Goal: Task Accomplishment & Management: Use online tool/utility

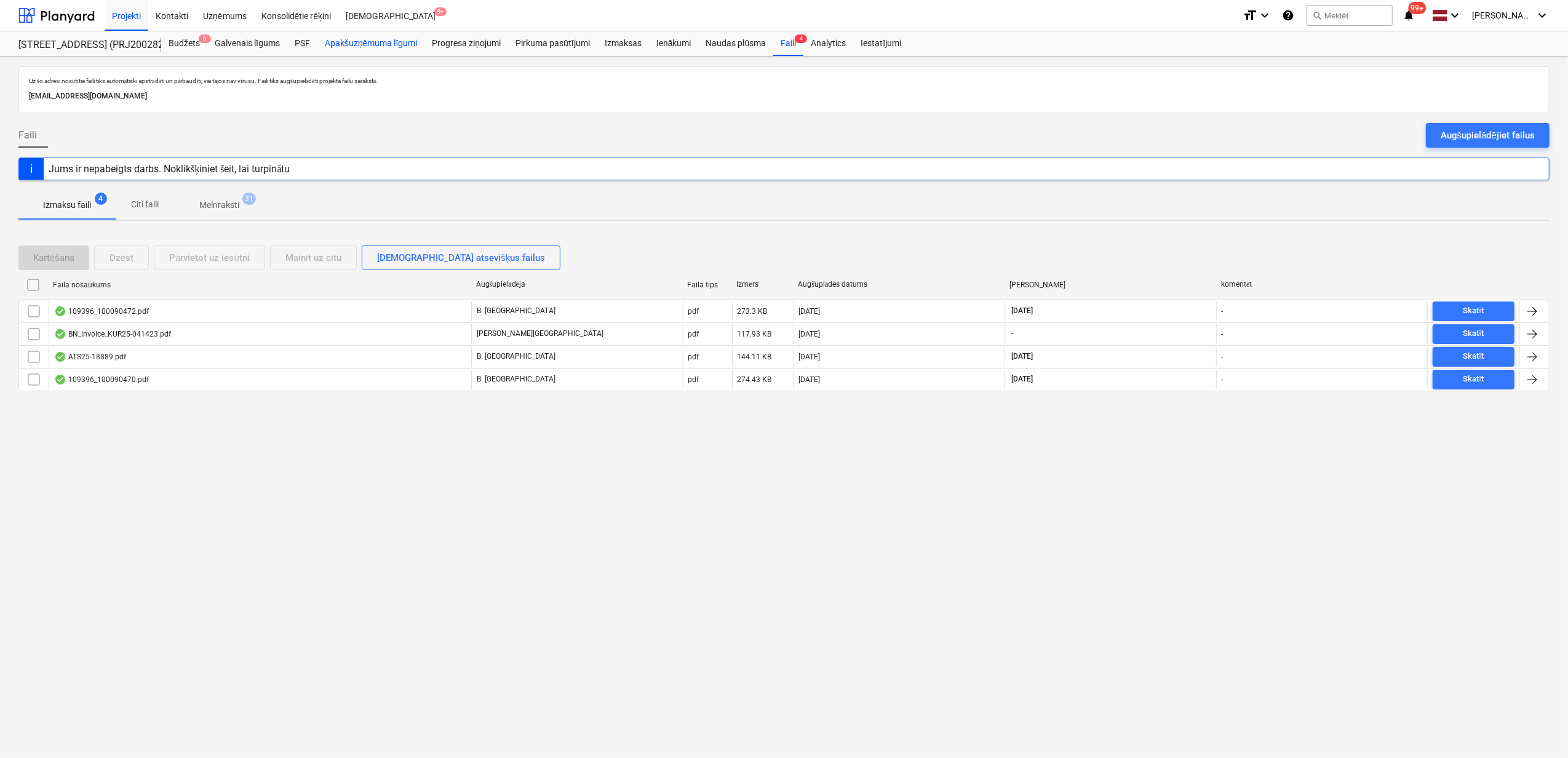
drag, startPoint x: 355, startPoint y: 50, endPoint x: 372, endPoint y: 53, distance: 17.3
click at [355, 50] on div "Apakšuzņēmuma līgumi" at bounding box center [371, 44] width 107 height 24
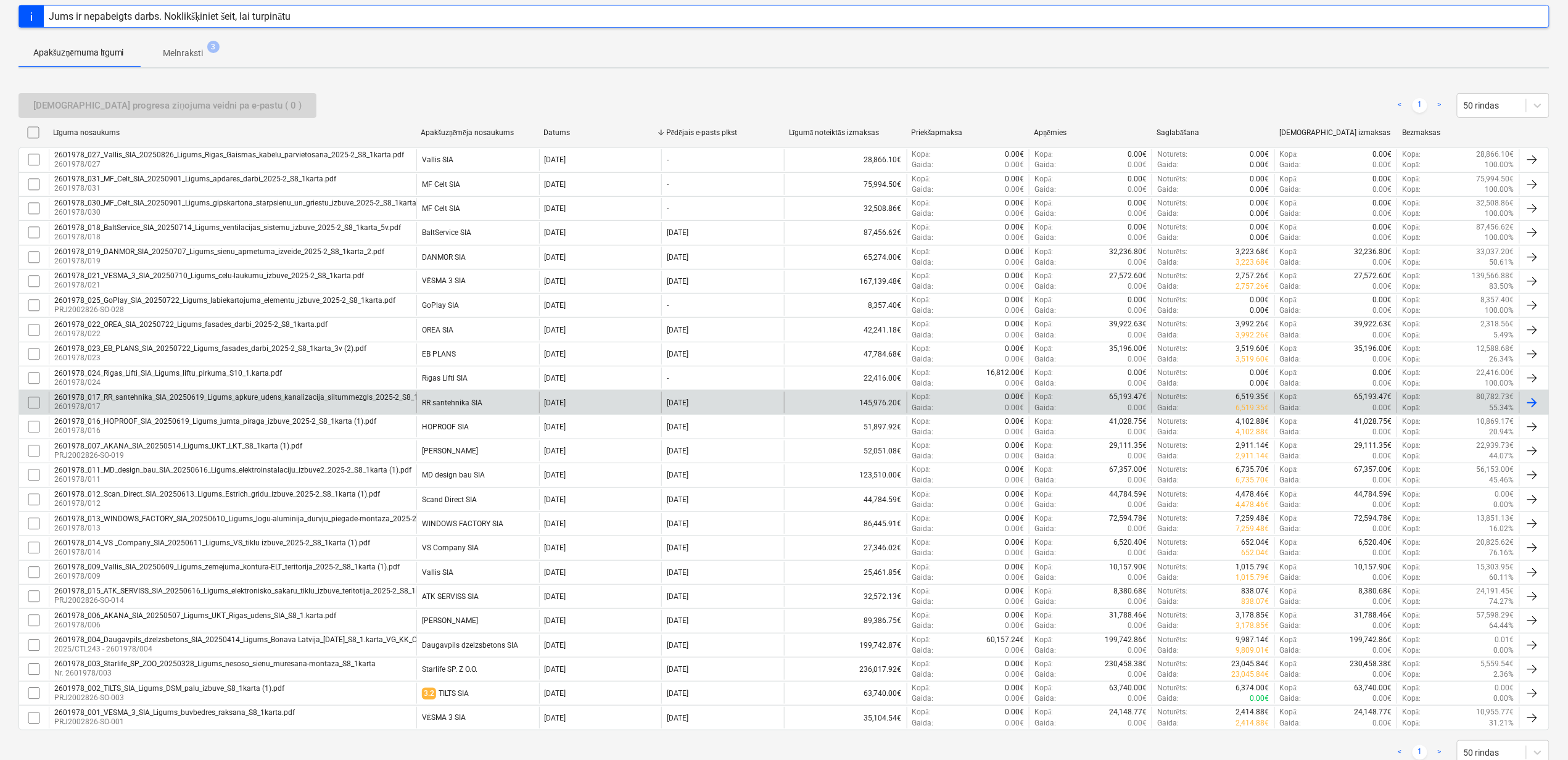
scroll to position [220, 0]
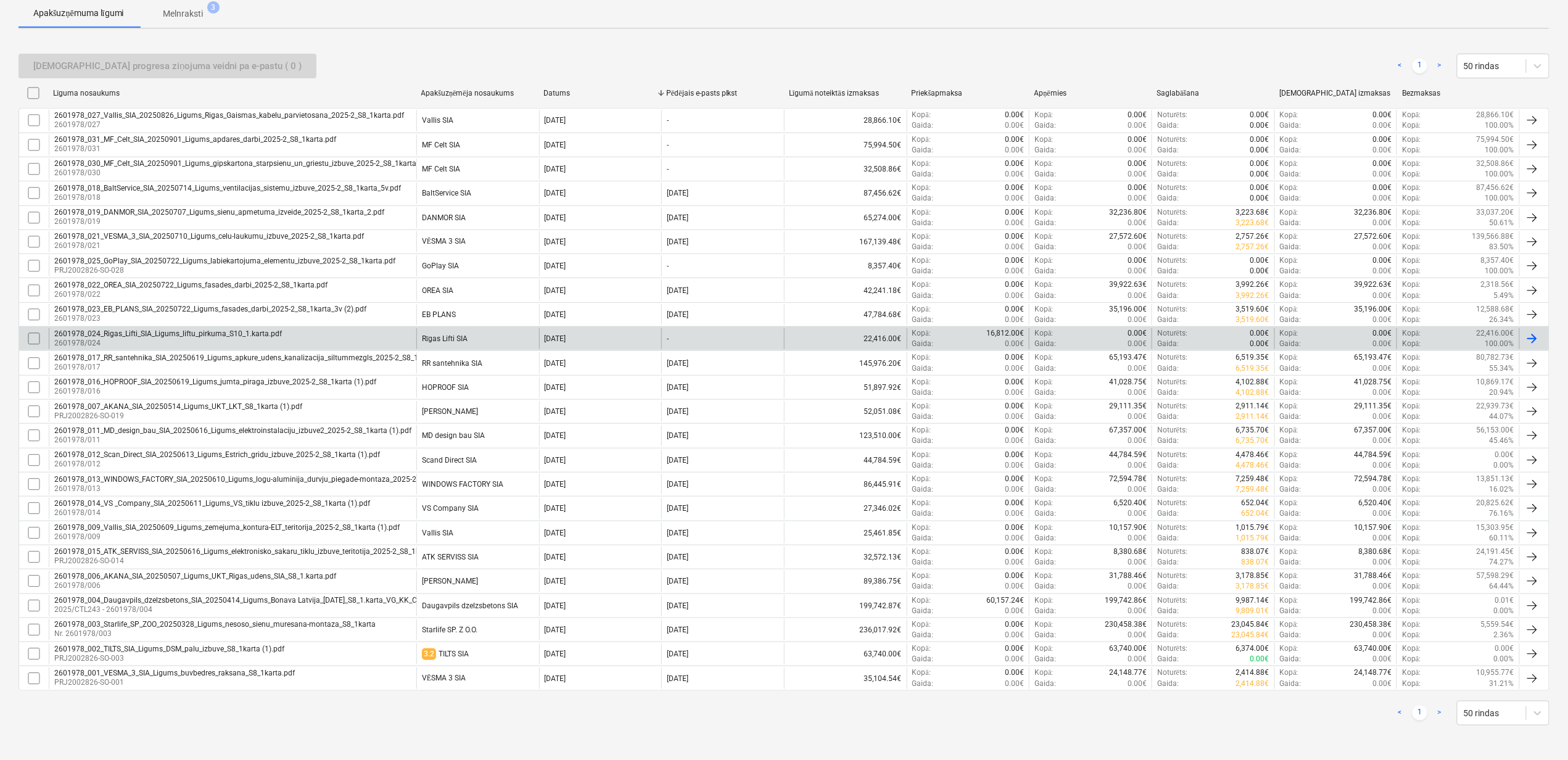
click at [159, 332] on div "2601978_024_Rigas_Lifti_SIA_Ligums_liftu_pirkuma_S10_1.karta.pdf" at bounding box center [168, 333] width 228 height 8
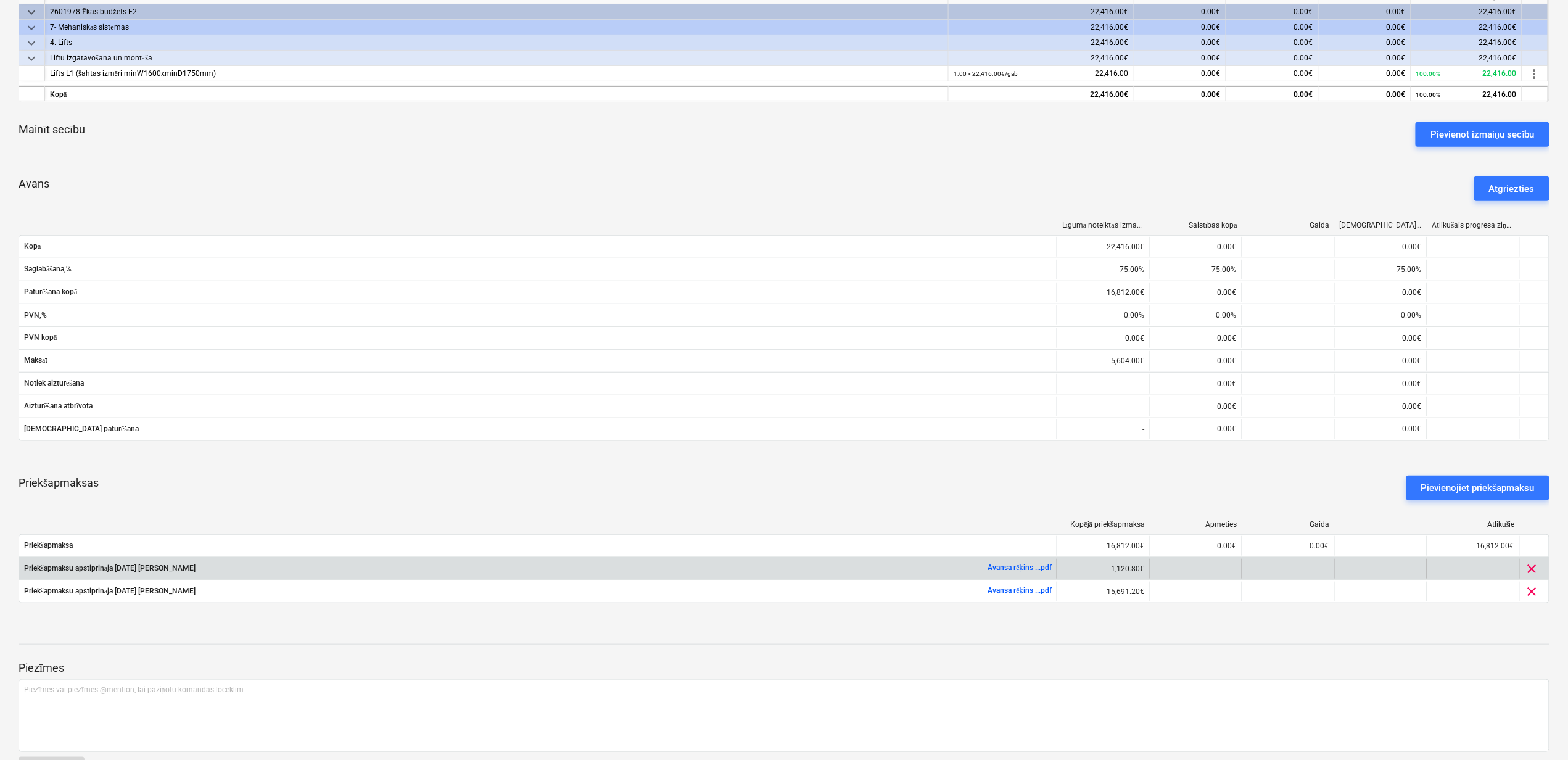
scroll to position [435, 0]
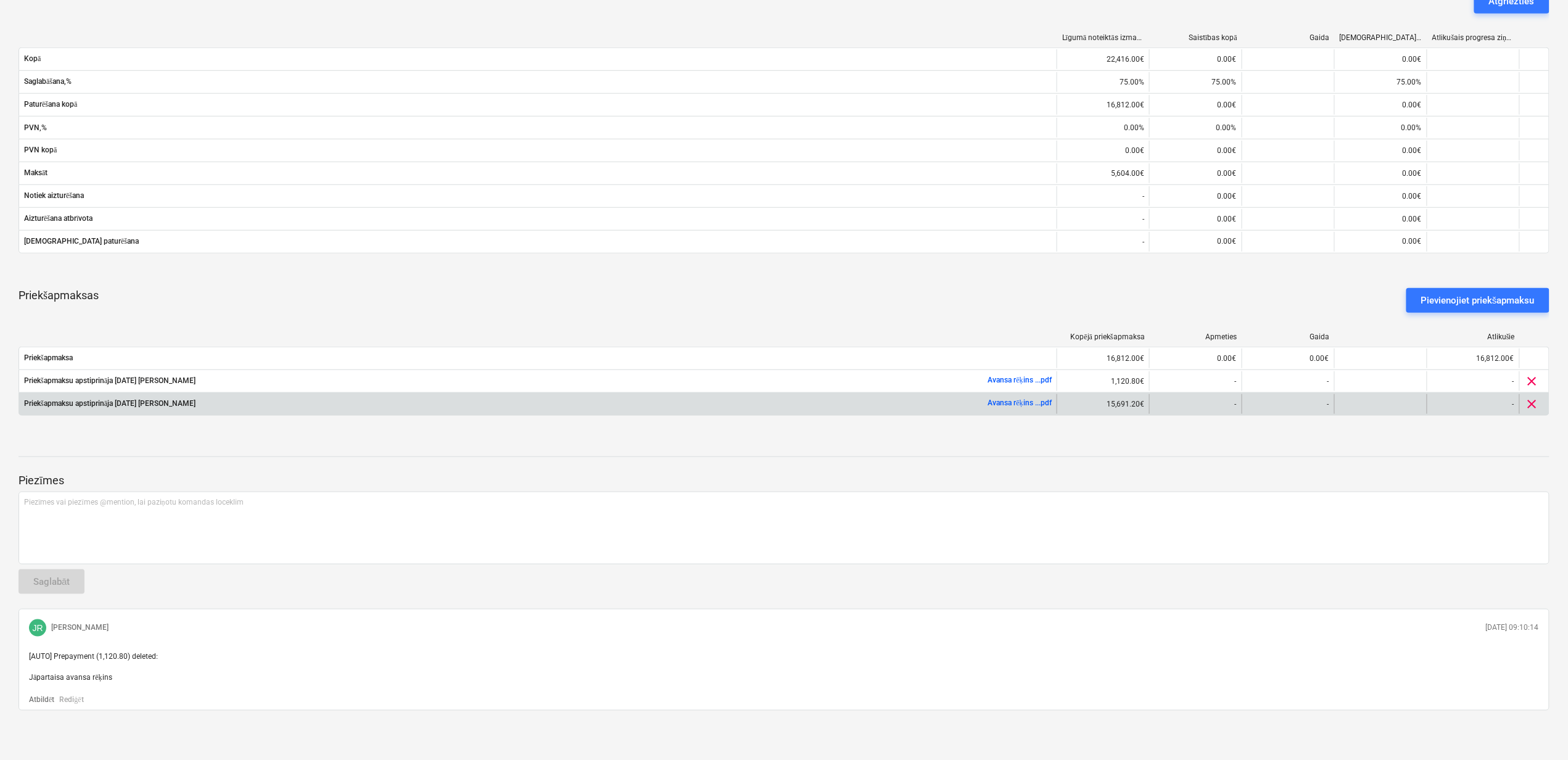
click at [1532, 403] on span "clear" at bounding box center [1532, 404] width 15 height 15
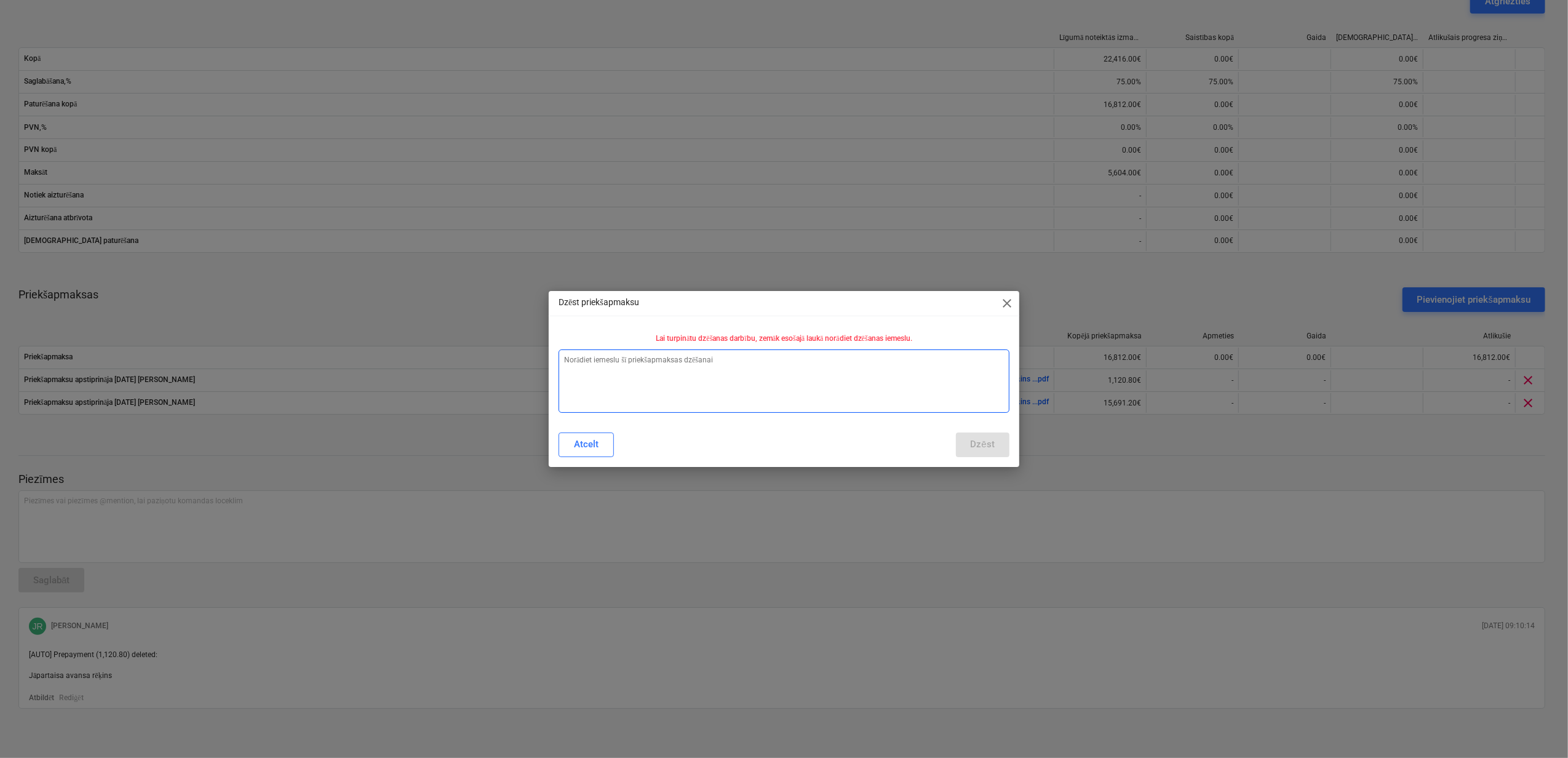
click at [675, 365] on textarea at bounding box center [784, 381] width 451 height 64
type textarea "x"
type textarea "N"
type textarea "x"
type textarea "Ne"
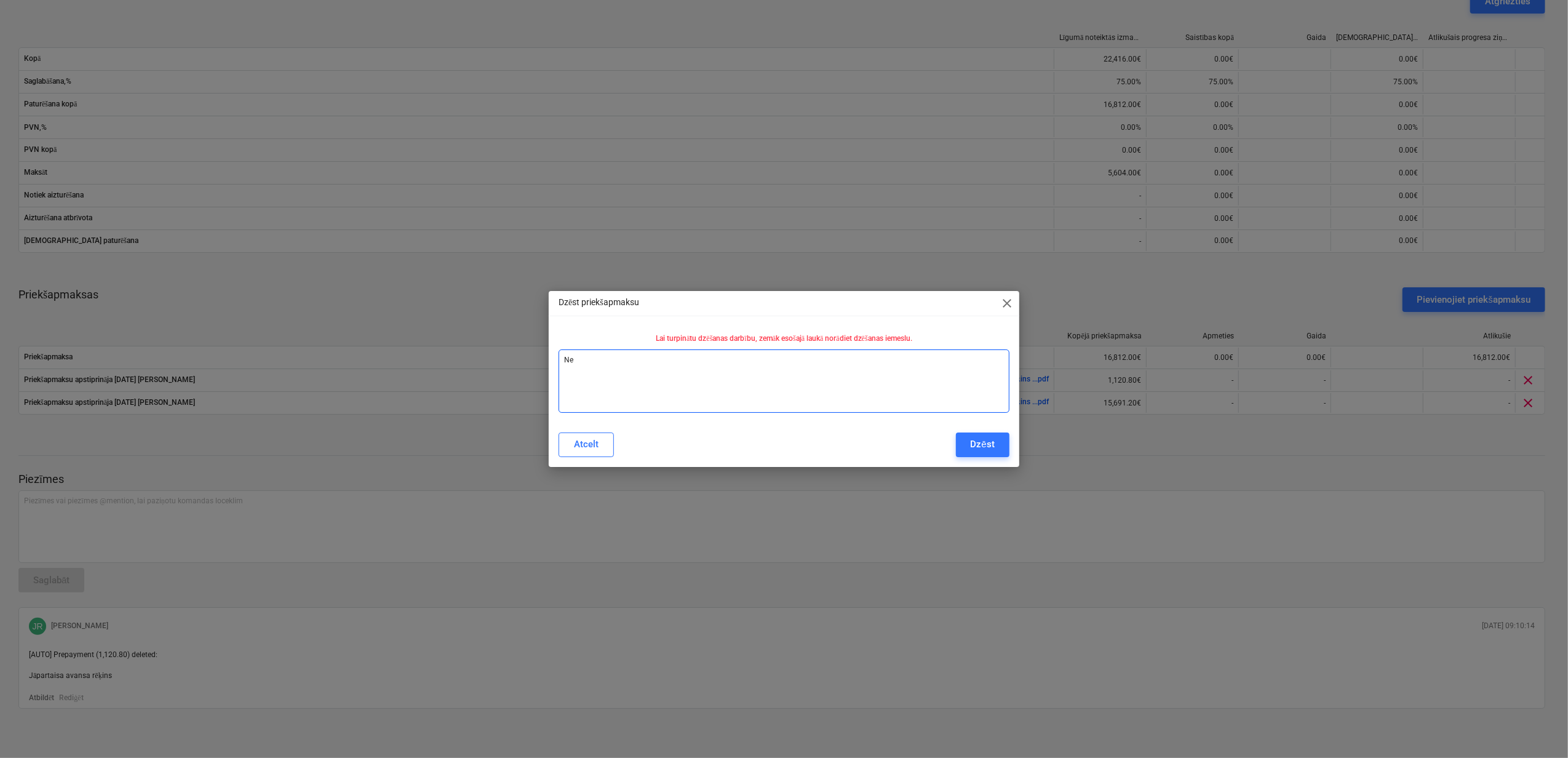
type textarea "x"
type textarea "Nep"
type textarea "x"
type textarea "Nepa"
type textarea "x"
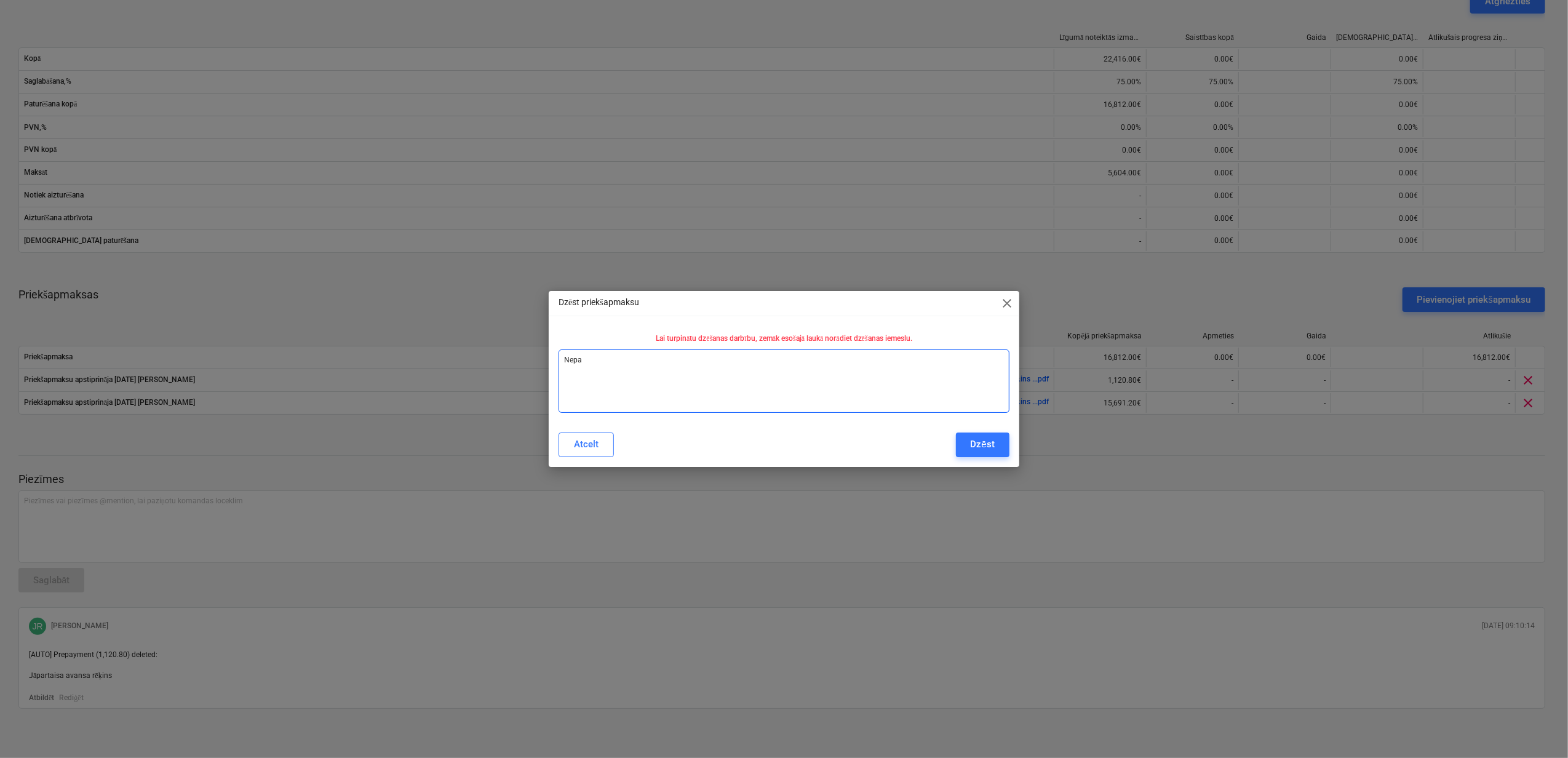
type textarea "Nepar"
type textarea "x"
type textarea "Nepare"
type textarea "x"
type textarea "Neparei"
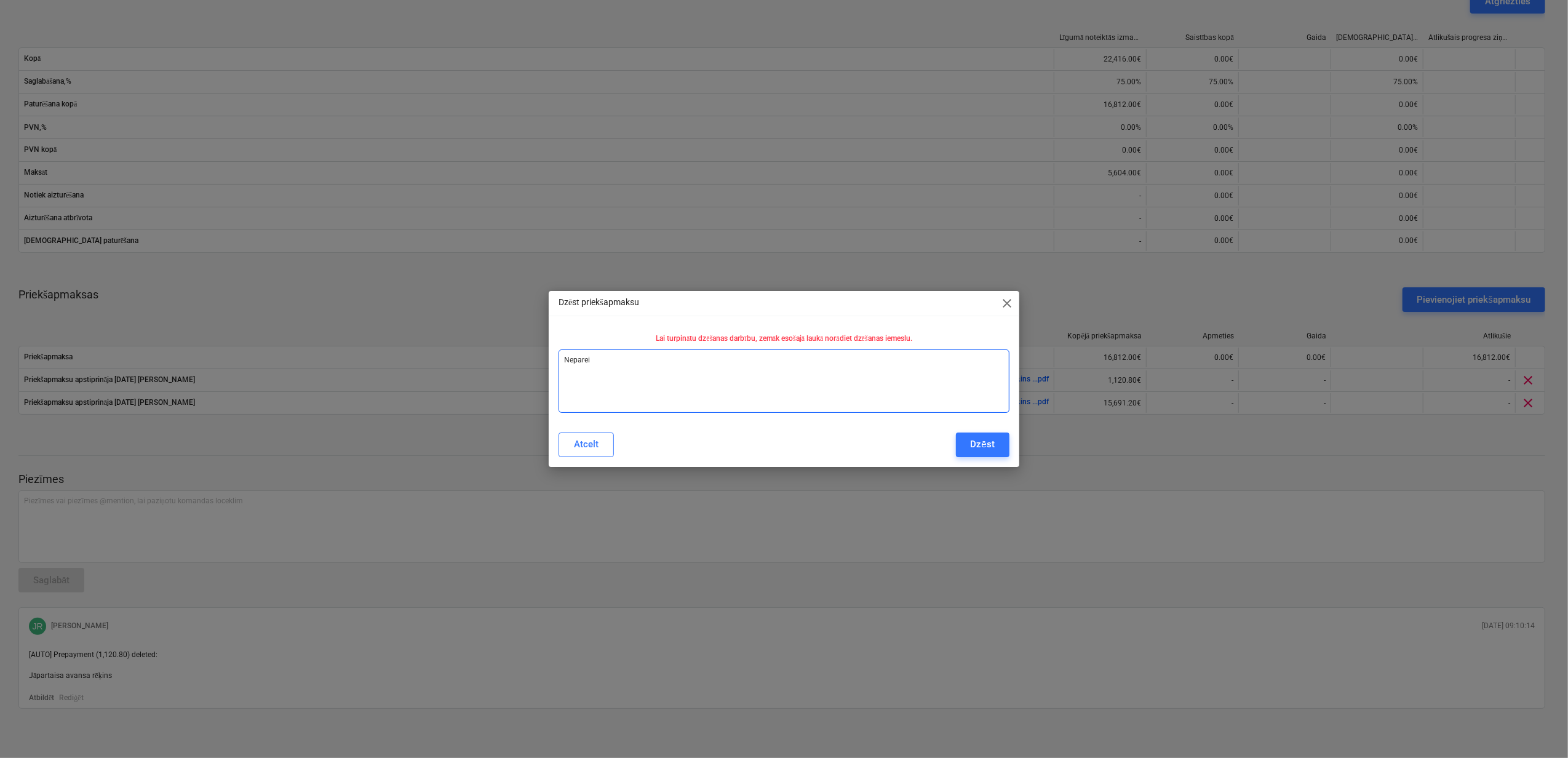
type textarea "x"
type textarea "Nepareiz"
type textarea "x"
type textarea "Nepareizi"
type textarea "x"
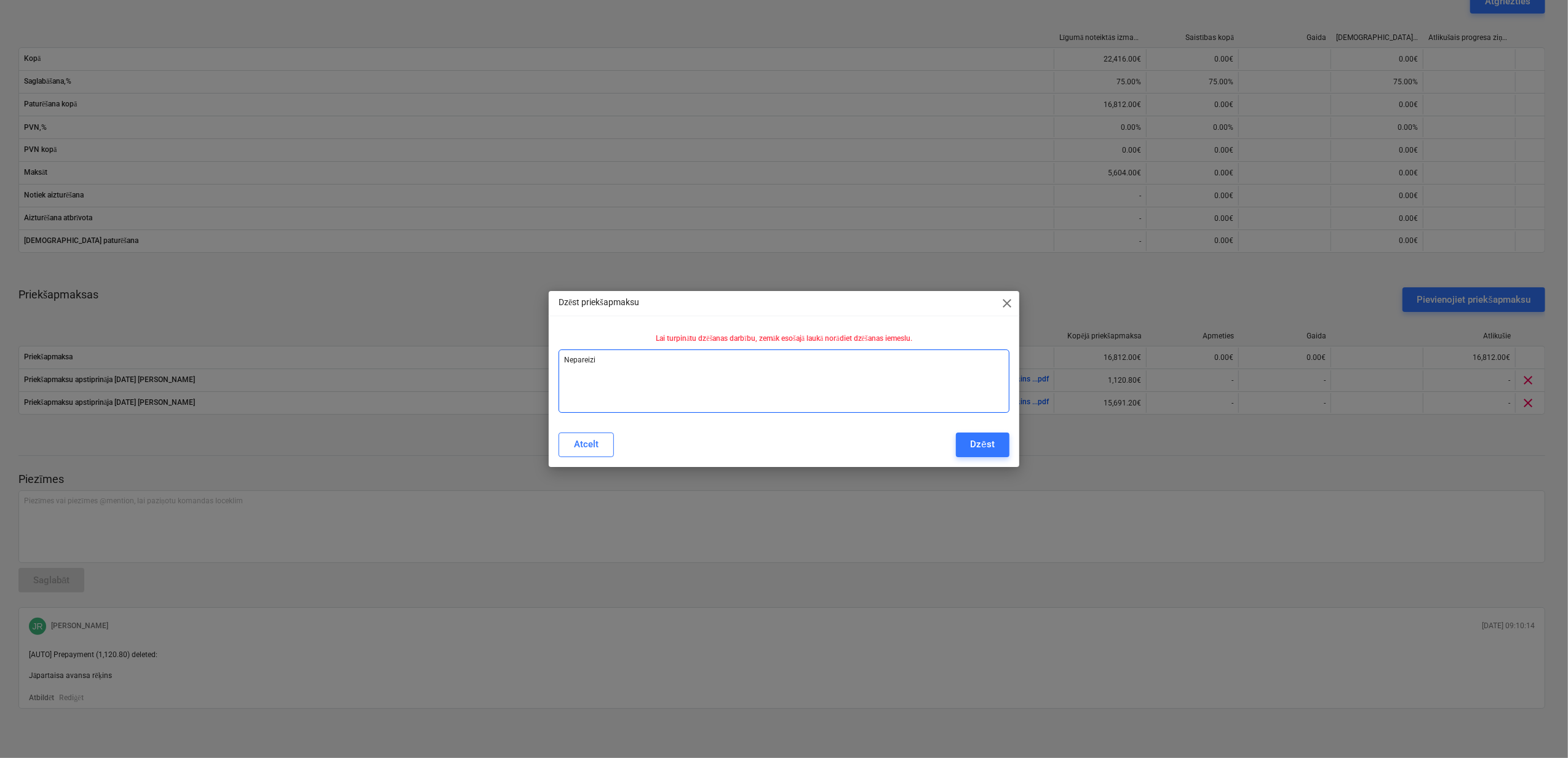
type textarea "Nepareizi"
type textarea "x"
type textarea "Nepareizi s"
type textarea "x"
type textarea "Nepareizi sa"
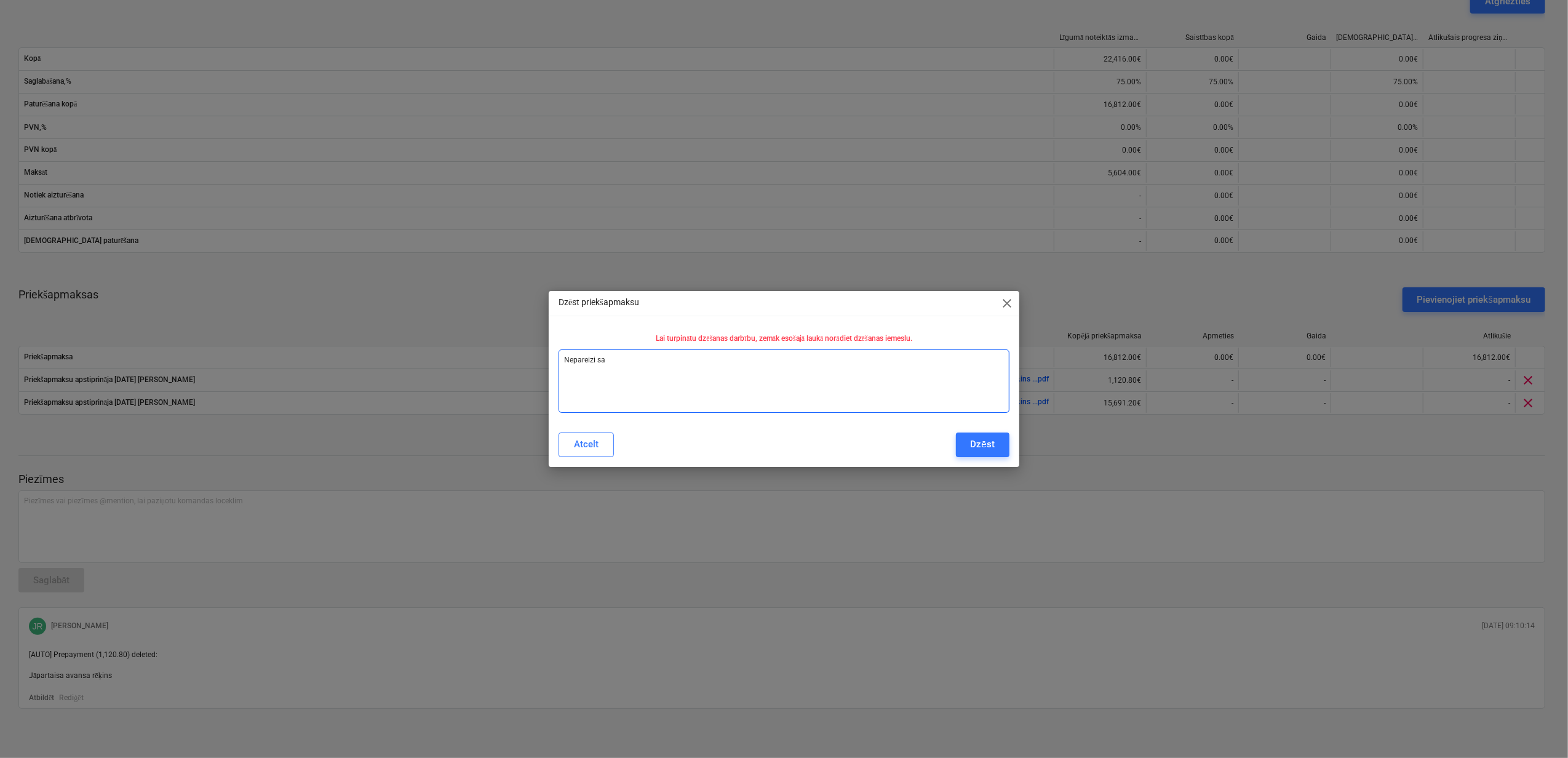
type textarea "x"
type textarea "Nepareizi sas"
type textarea "x"
type textarea "Nepareizi sast"
type textarea "x"
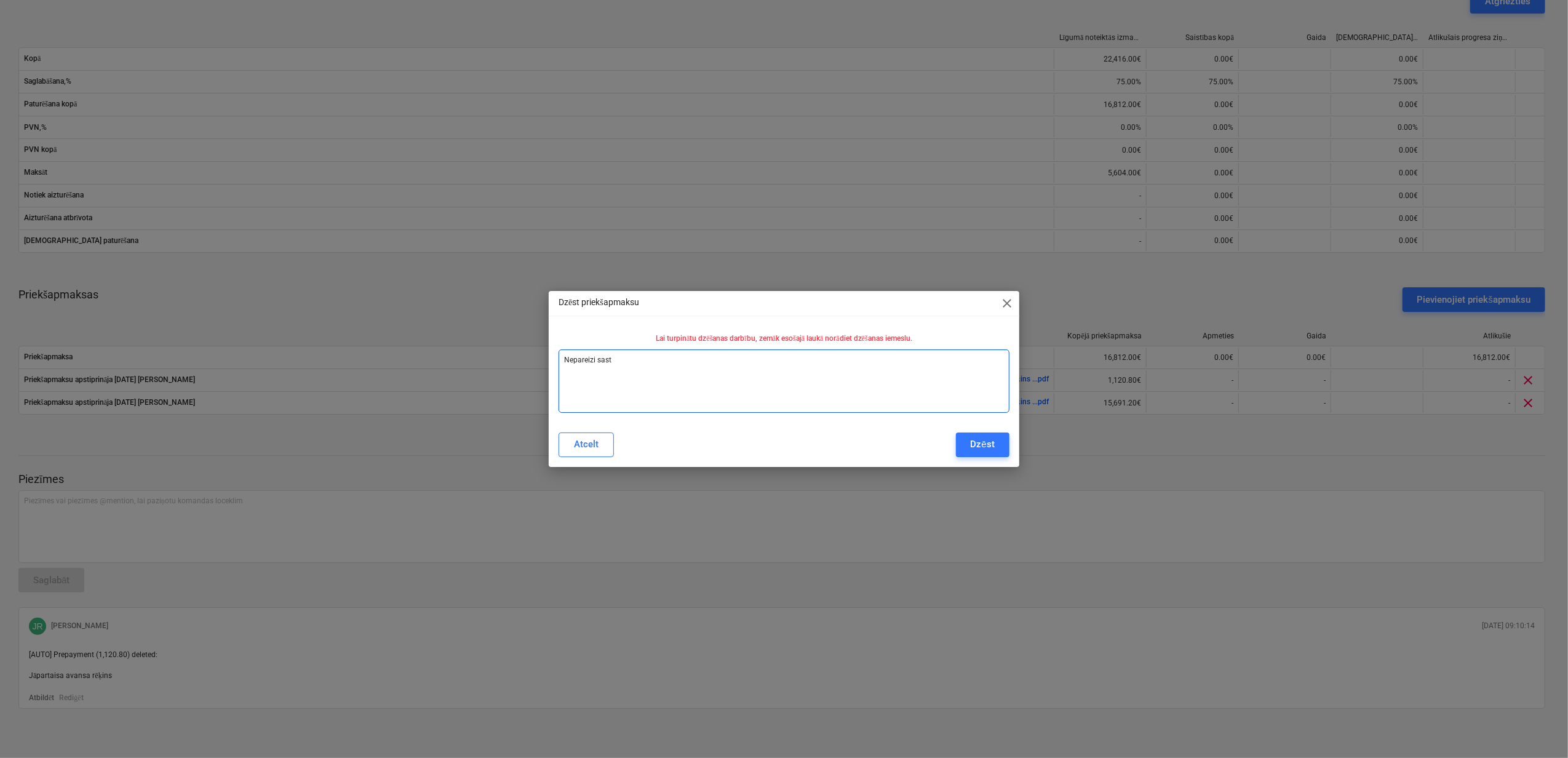
type textarea "Nepareizi sastā"
type textarea "x"
type textarea "Nepareizi sastād"
type textarea "x"
type textarea "Nepareizi sastādī"
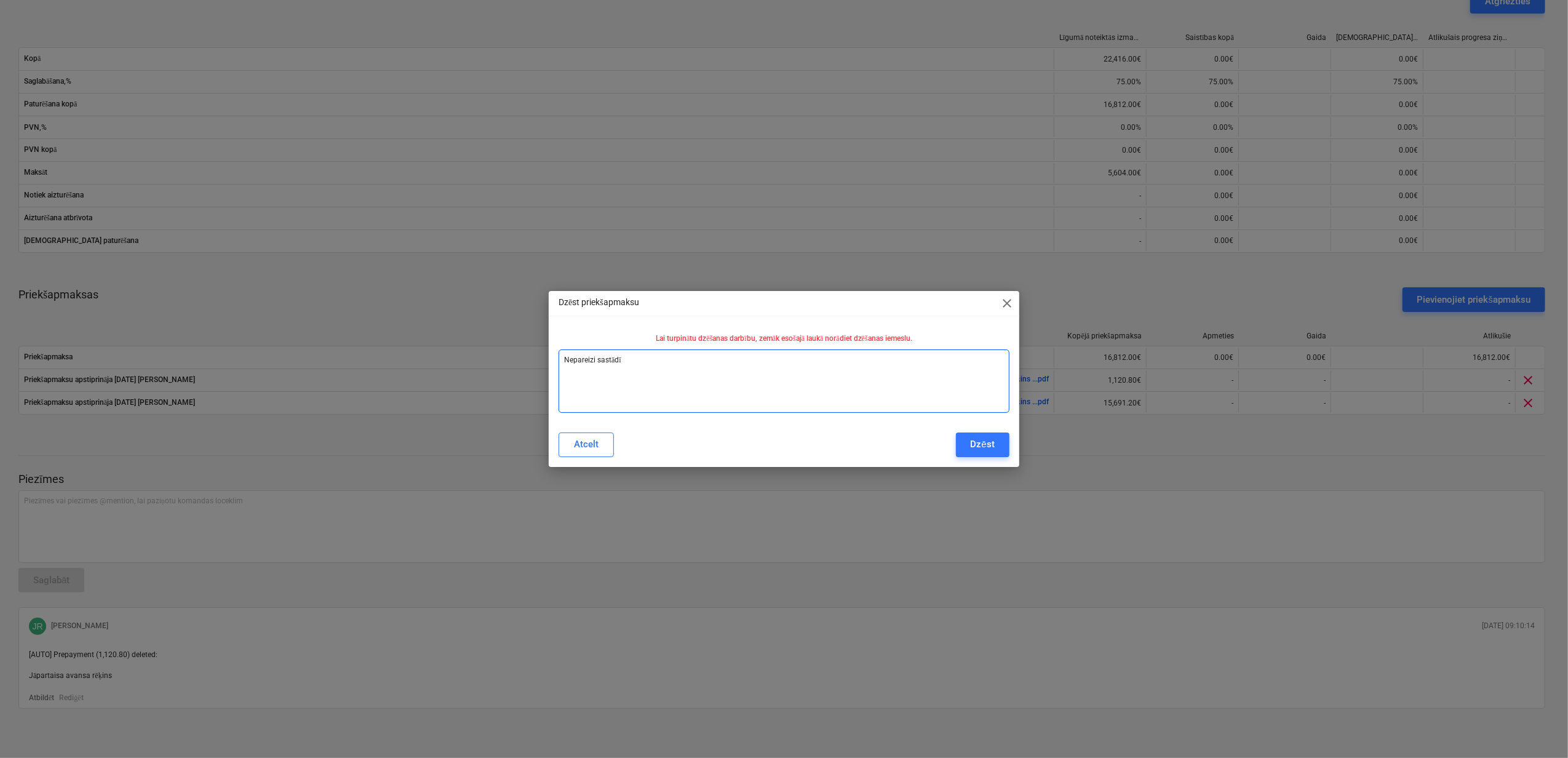
type textarea "x"
type textarea "Nepareizi sastādīt"
type textarea "x"
type textarea "Nepareizi sastādīts"
type textarea "x"
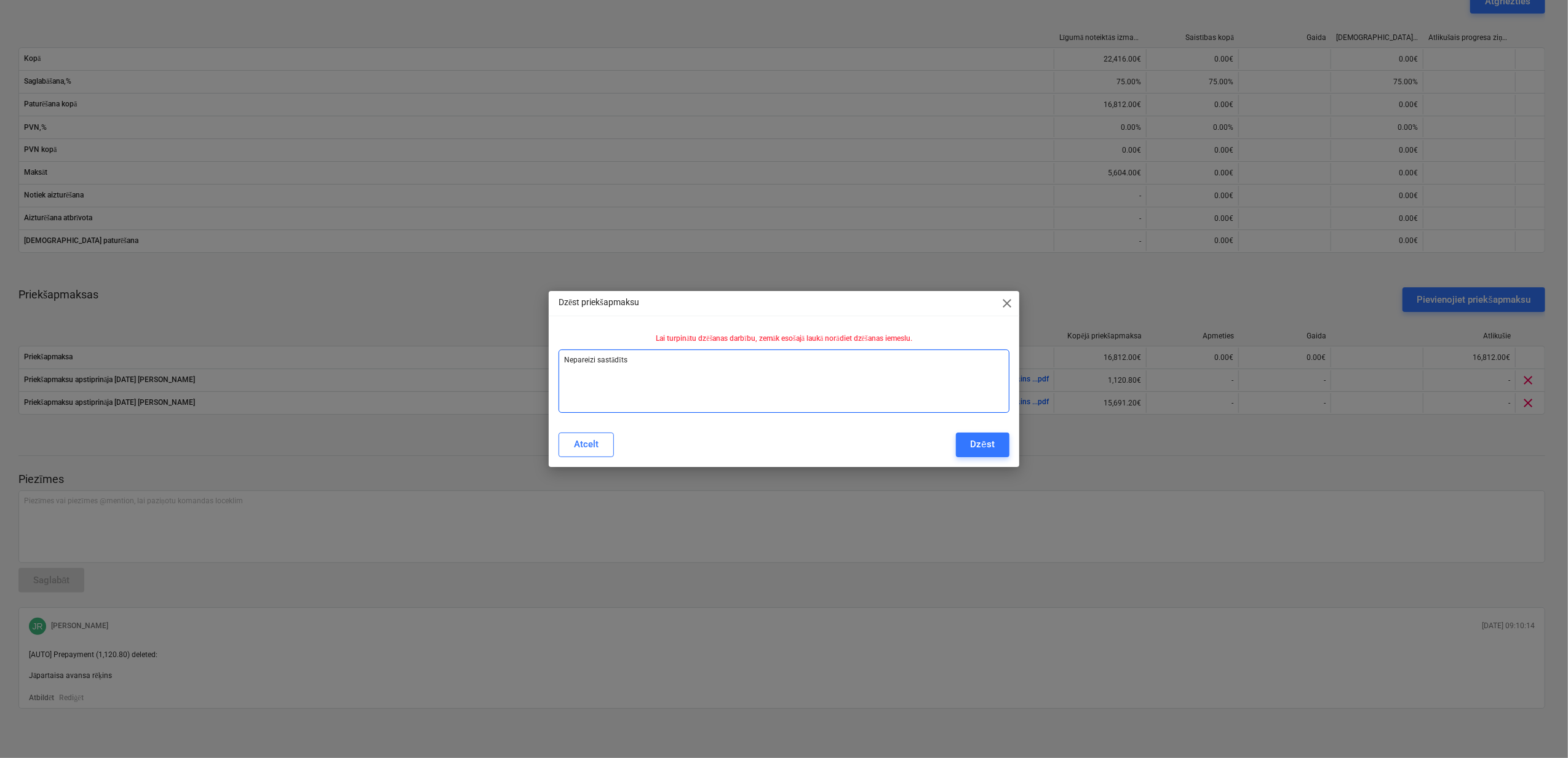
type textarea "Nepareizi sastādīts"
type textarea "x"
type textarea "Nepareizi sastādīts r"
type textarea "x"
type textarea "Nepareizi sastādīts rē"
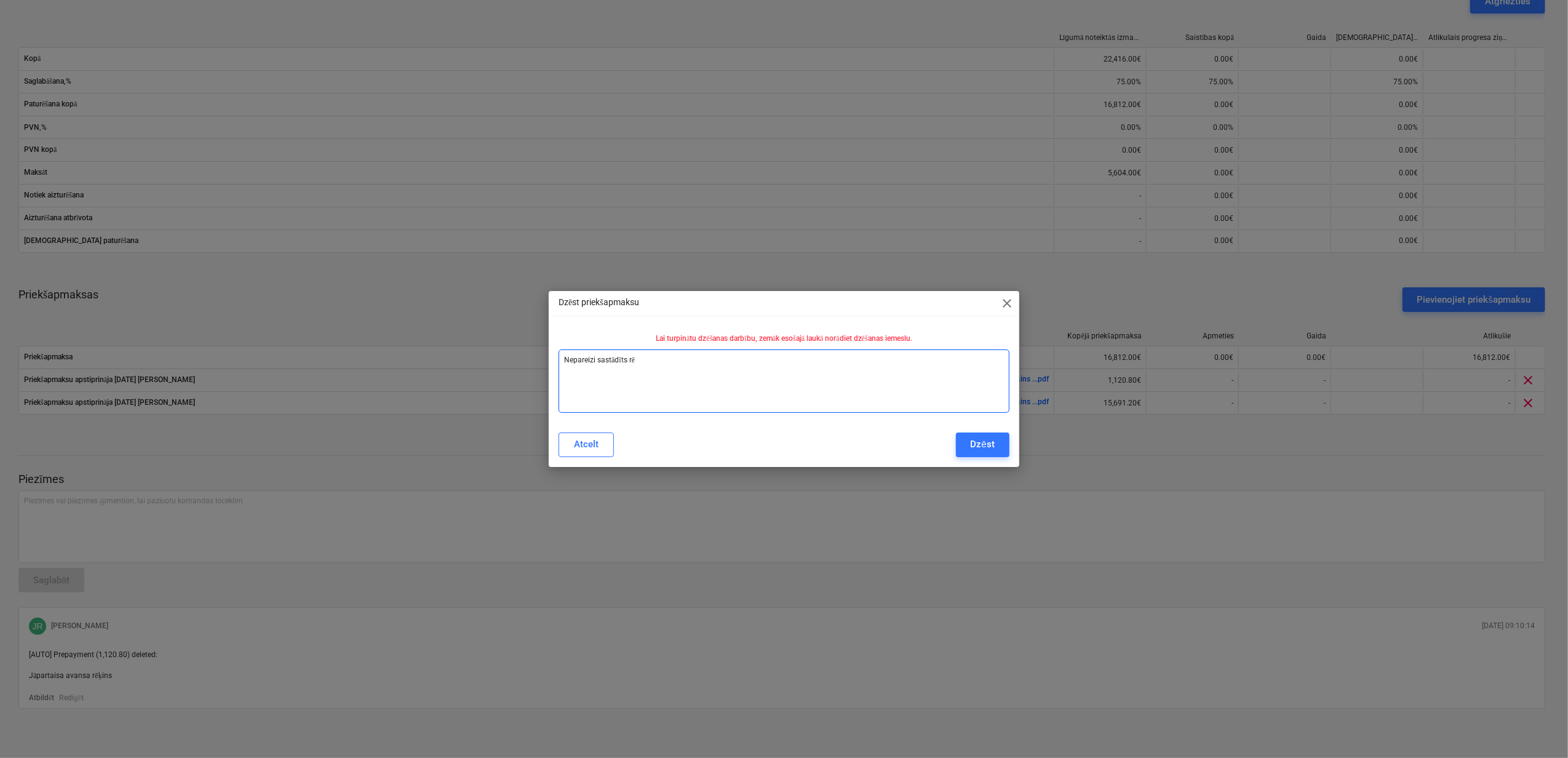
type textarea "x"
type textarea "Nepareizi sastādīts rēķ"
type textarea "x"
type textarea "Nepareizi sastādīts rēķi"
type textarea "x"
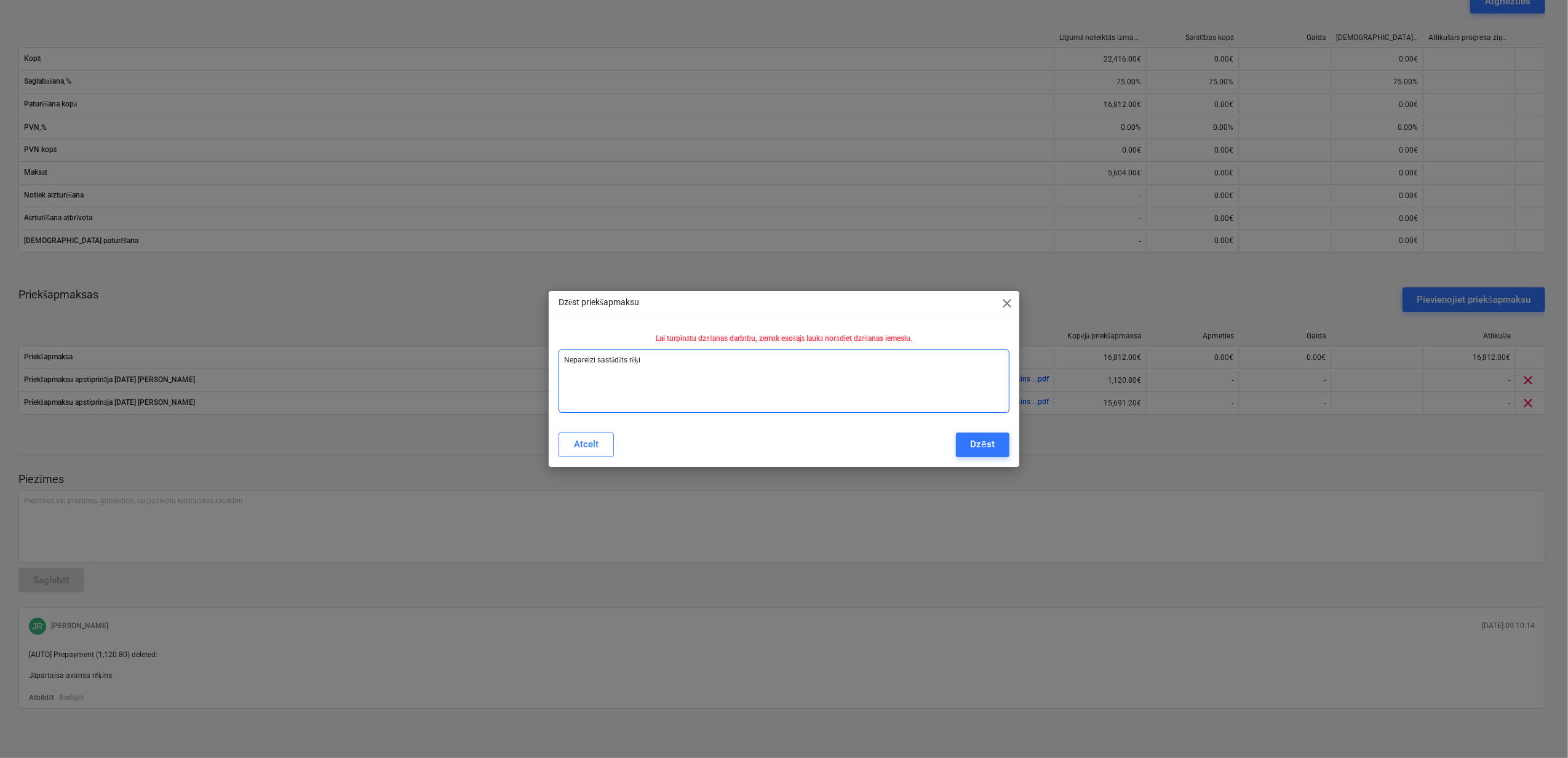
type textarea "Nepareizi sastādīts rēķin"
type textarea "x"
type textarea "Nepareizi sastādīts rēķins"
click at [985, 446] on div "Dzēst" at bounding box center [983, 444] width 24 height 16
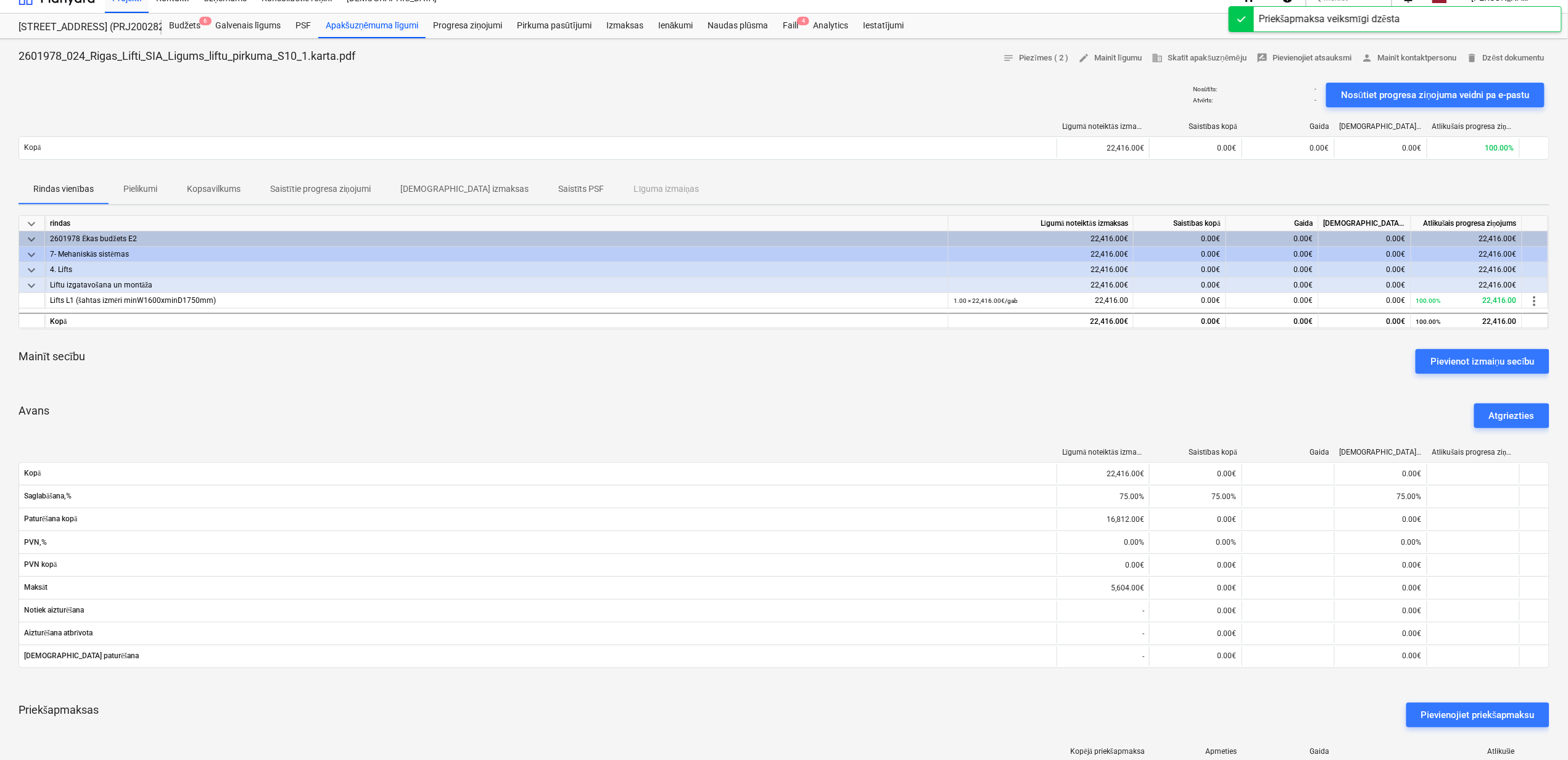
scroll to position [0, 0]
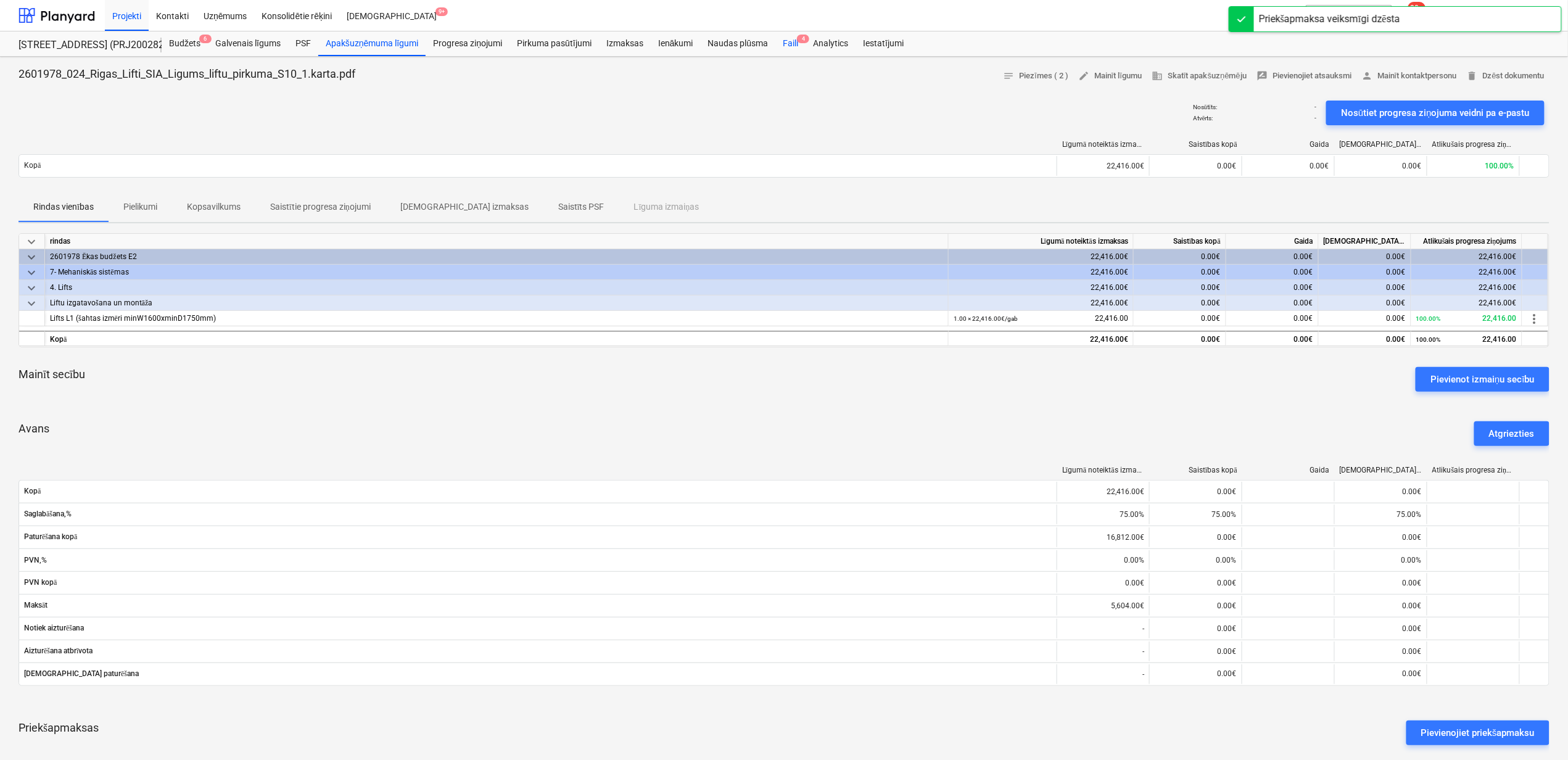
click at [795, 46] on div "Faili 4" at bounding box center [790, 44] width 30 height 24
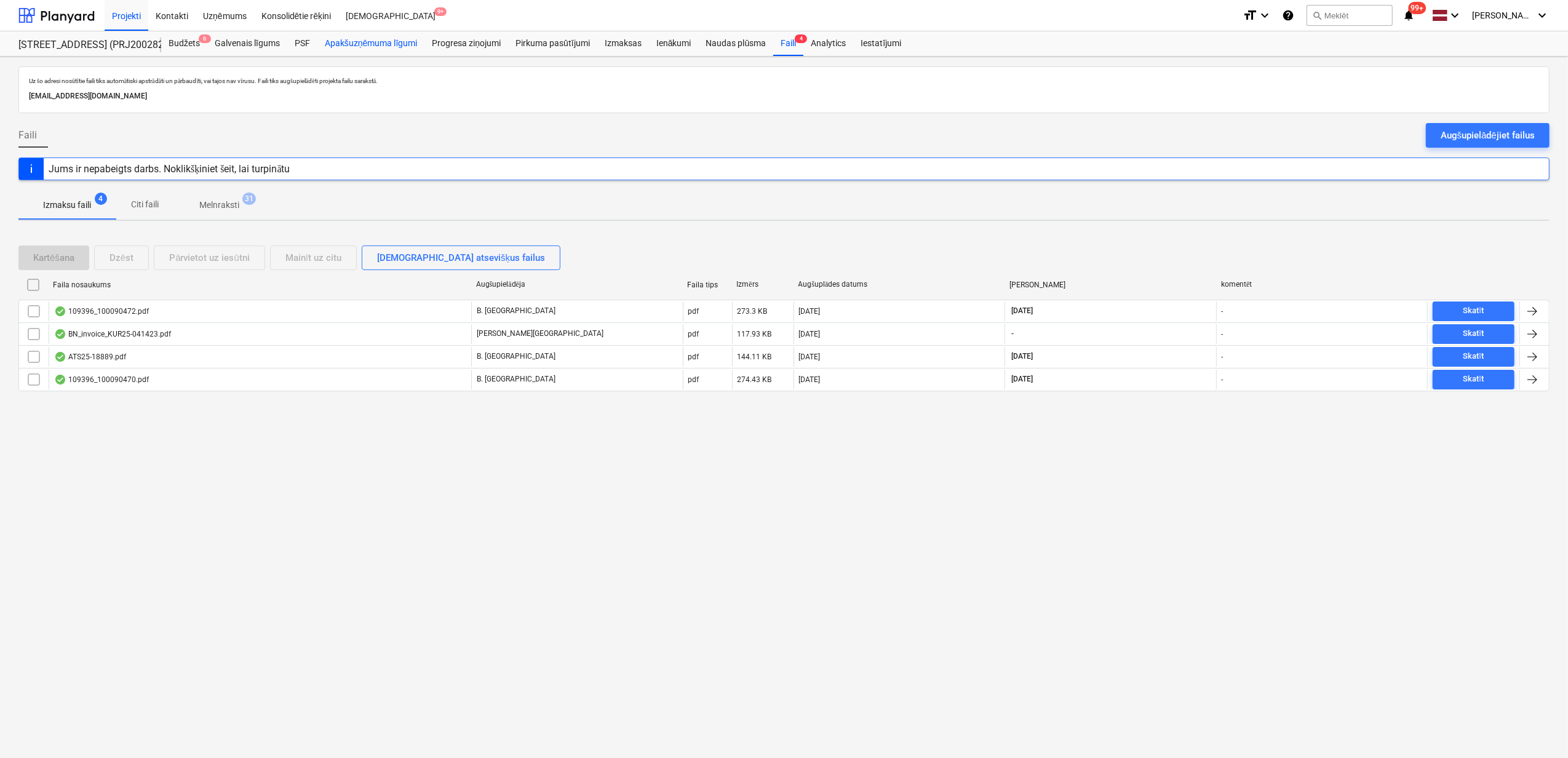
click at [355, 40] on div "Apakšuzņēmuma līgumi" at bounding box center [371, 44] width 107 height 24
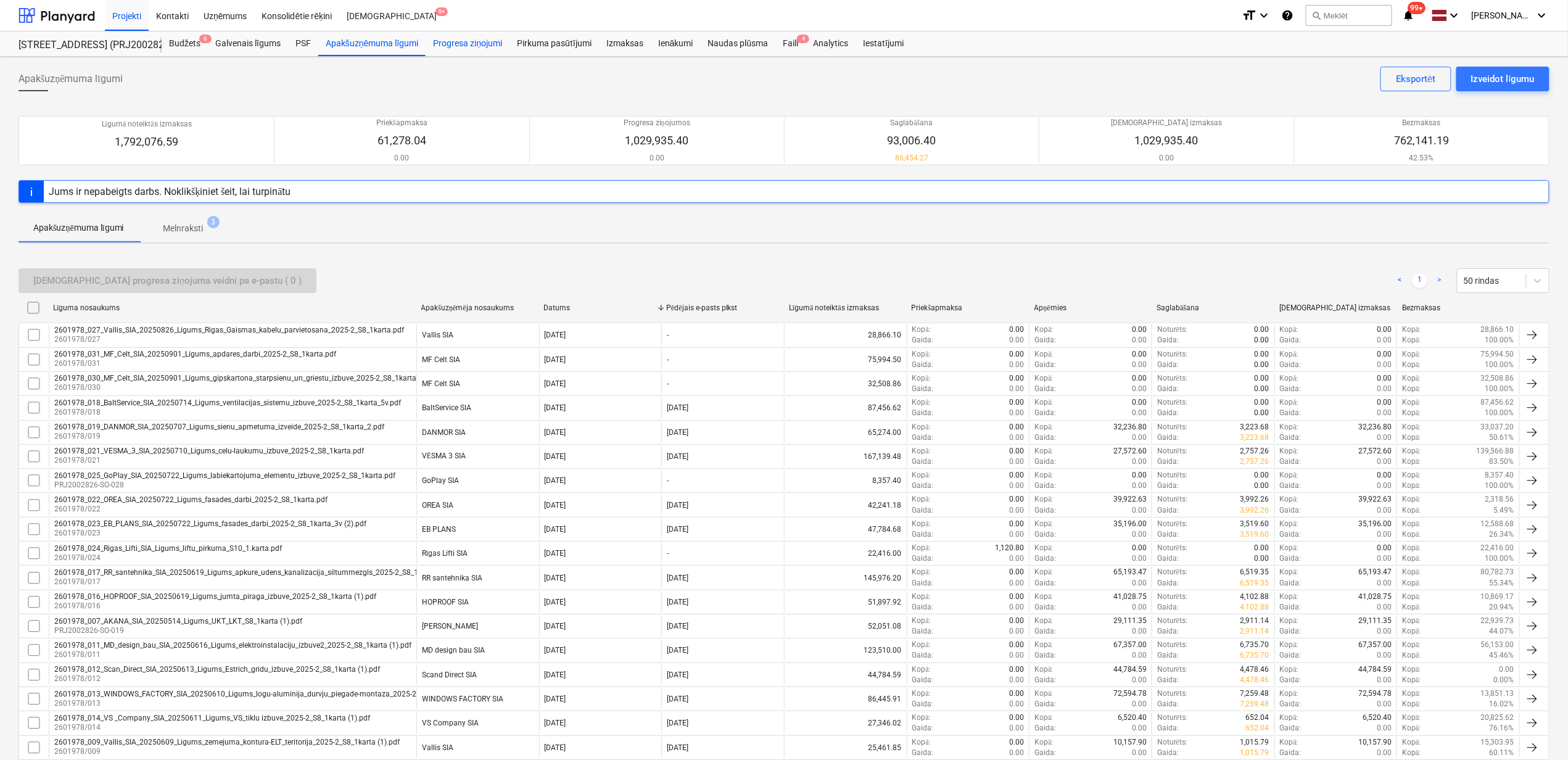
click at [462, 46] on div "Progresa ziņojumi" at bounding box center [467, 44] width 84 height 24
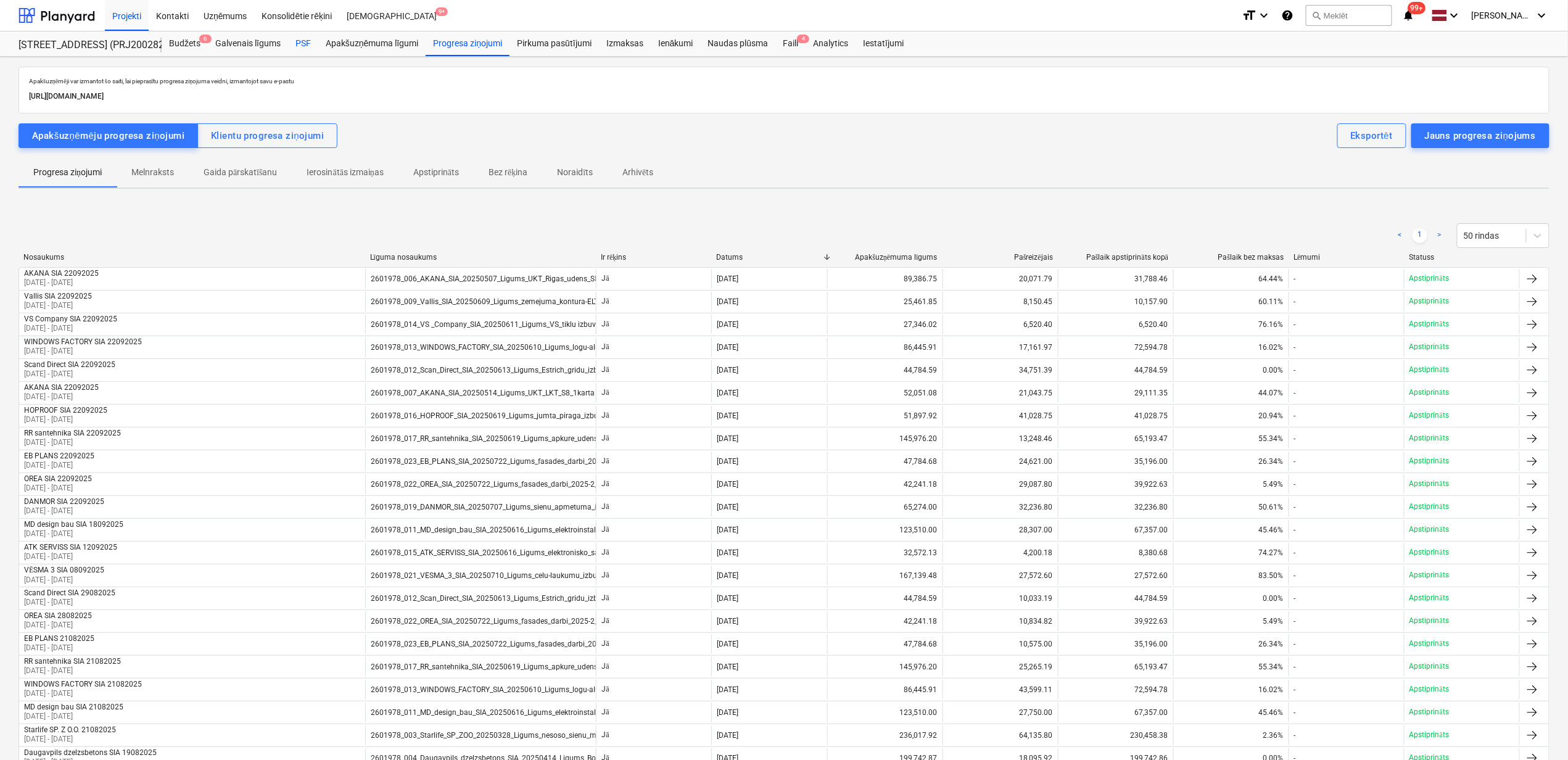
click at [304, 43] on div "PSF" at bounding box center [303, 44] width 30 height 24
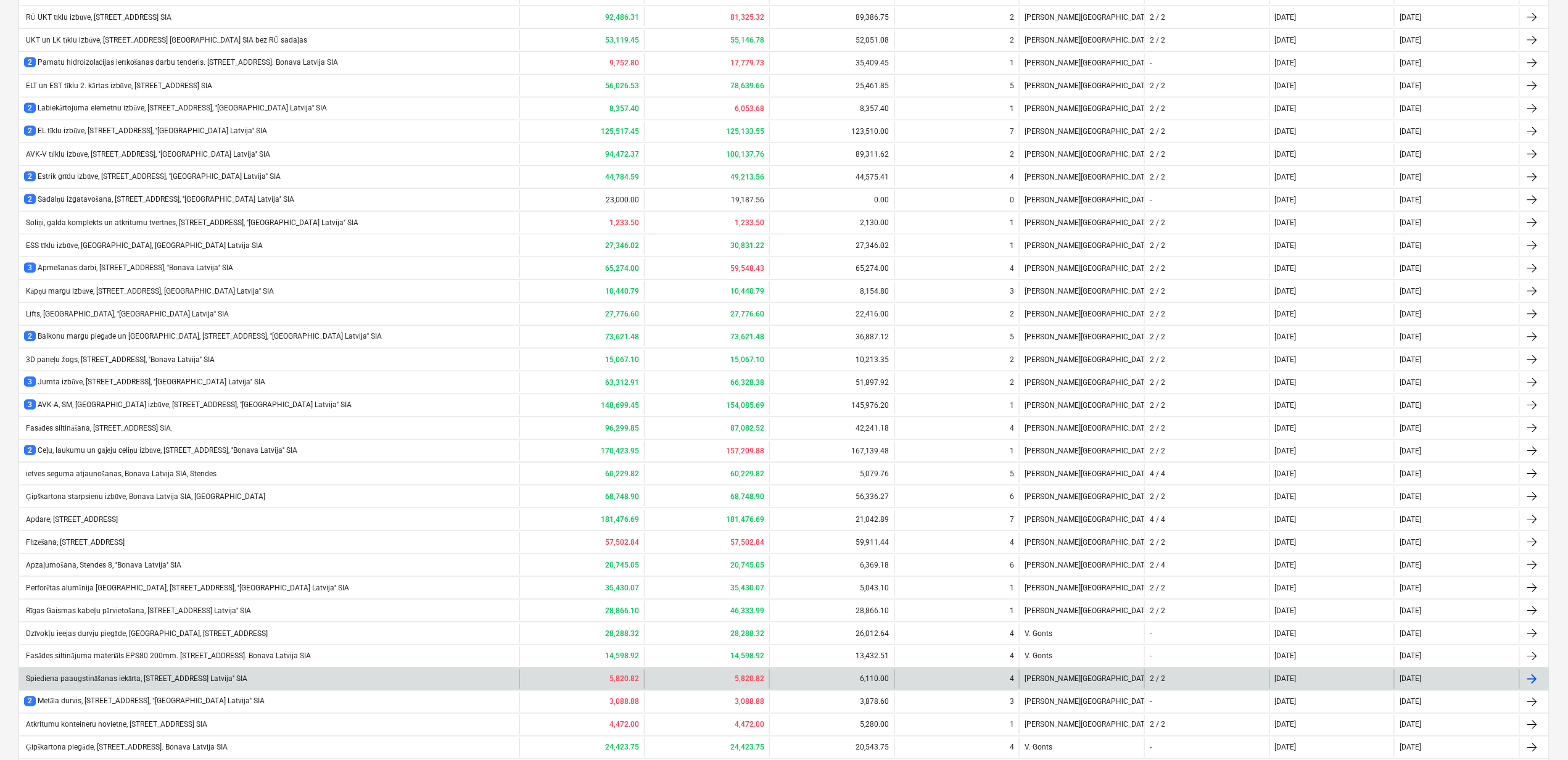
scroll to position [648, 0]
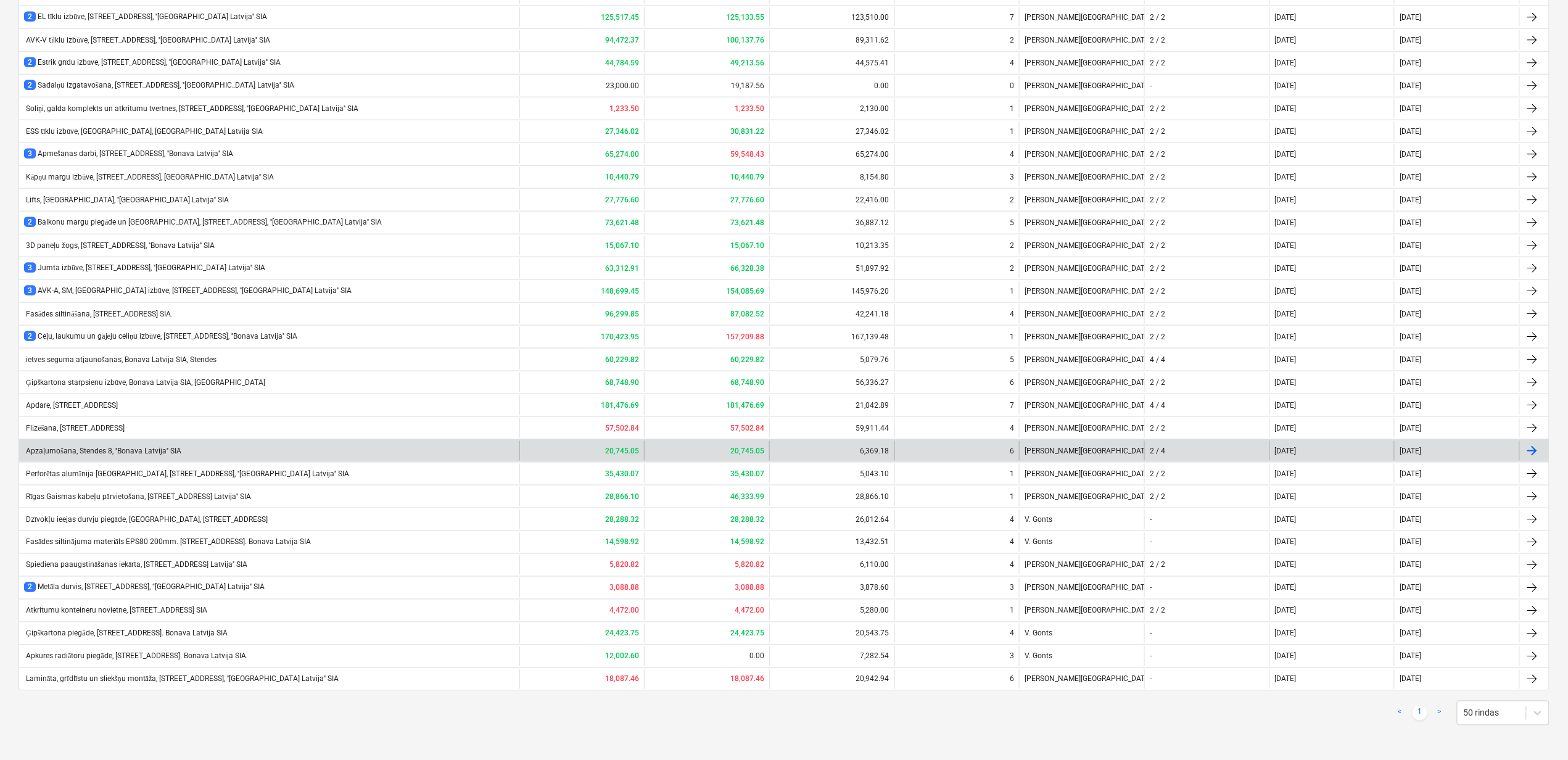
click at [118, 457] on div "Apzaļumošana, Stendes 8, ''Bonava Latvija'' SIA" at bounding box center [268, 450] width 500 height 20
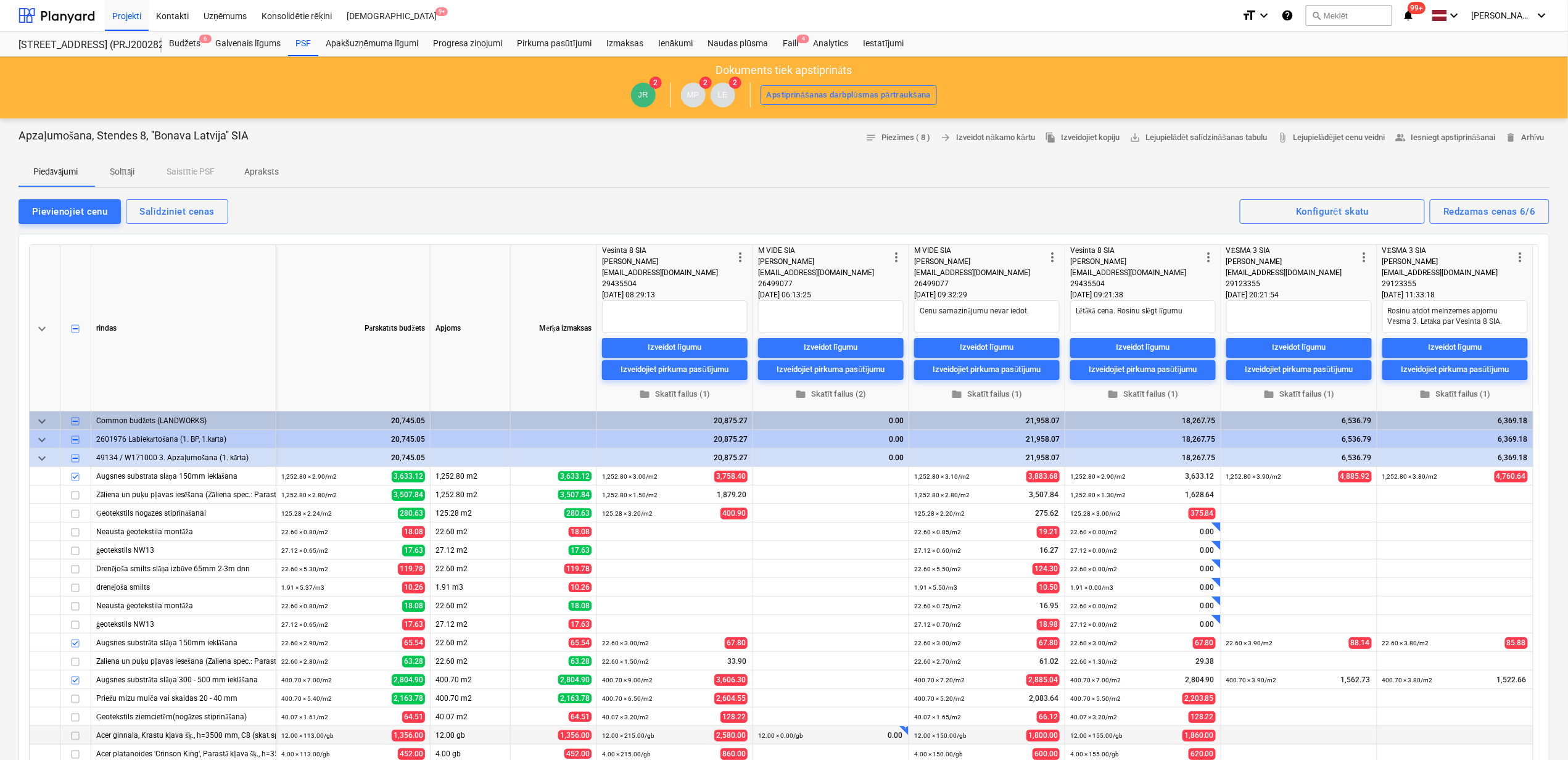
type textarea "x"
click at [795, 44] on div "Faili 4" at bounding box center [790, 44] width 30 height 24
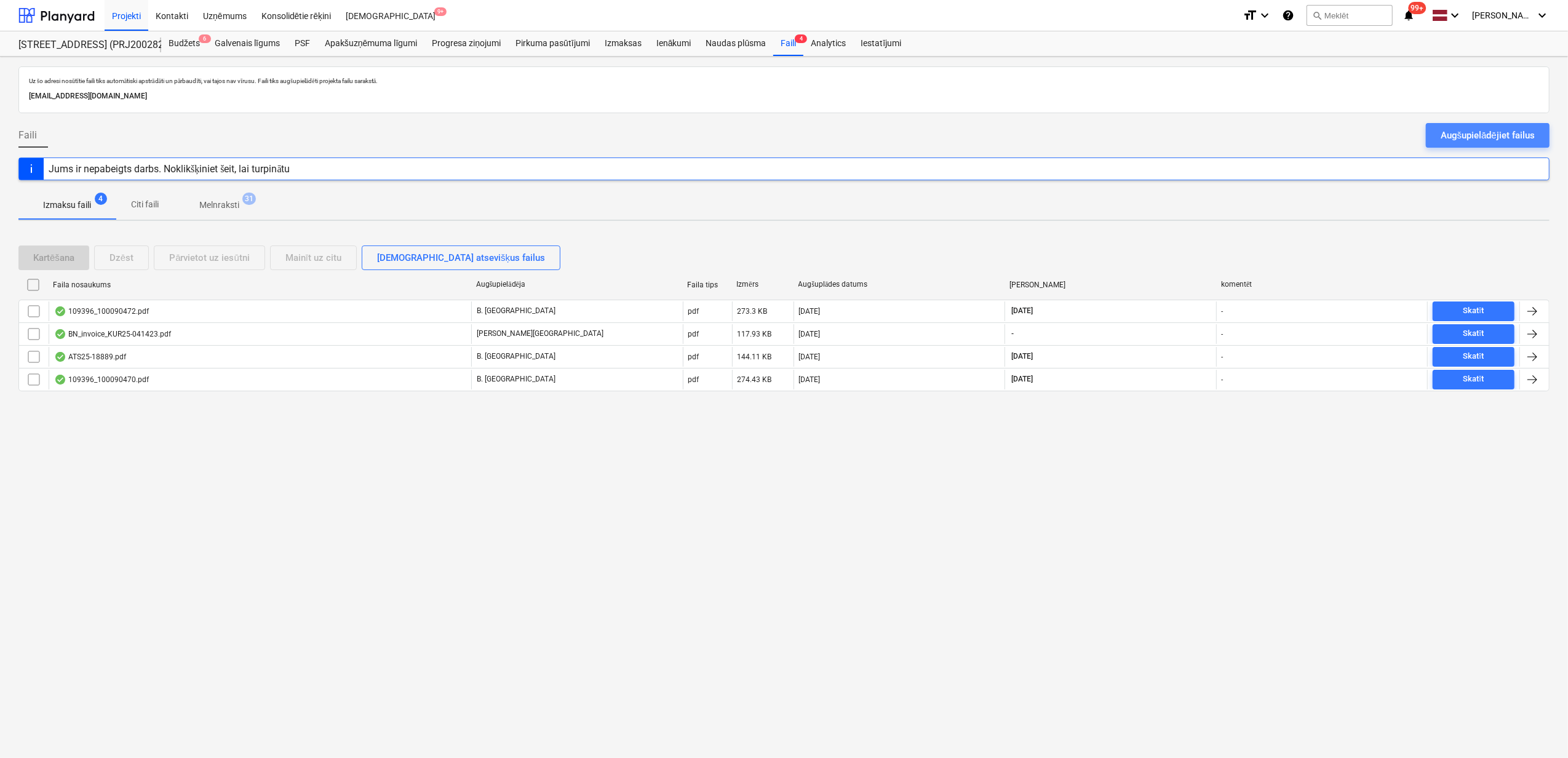
click at [1480, 137] on div "Augšupielādējiet failus" at bounding box center [1487, 135] width 95 height 16
